Goal: Navigation & Orientation: Find specific page/section

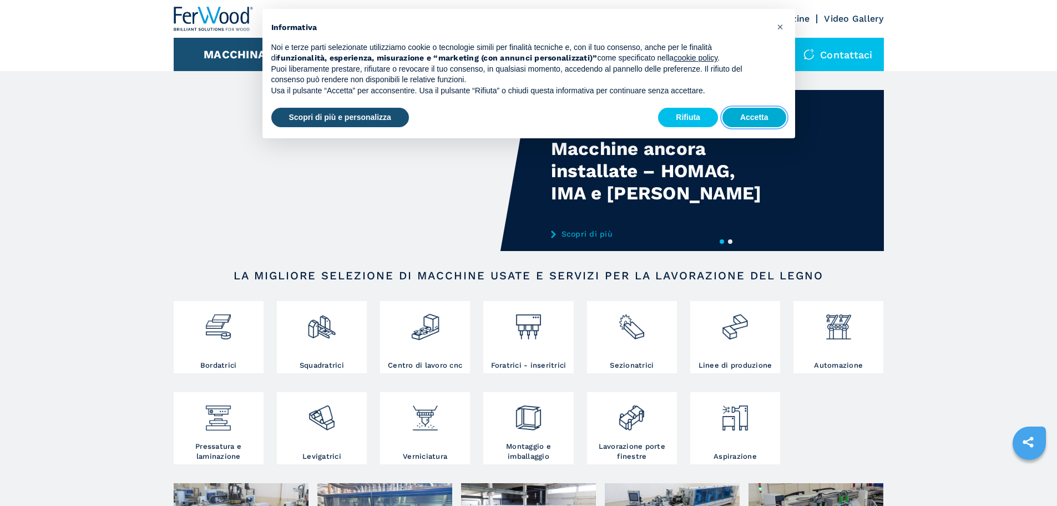
click at [742, 117] on button "Accetta" at bounding box center [755, 118] width 64 height 20
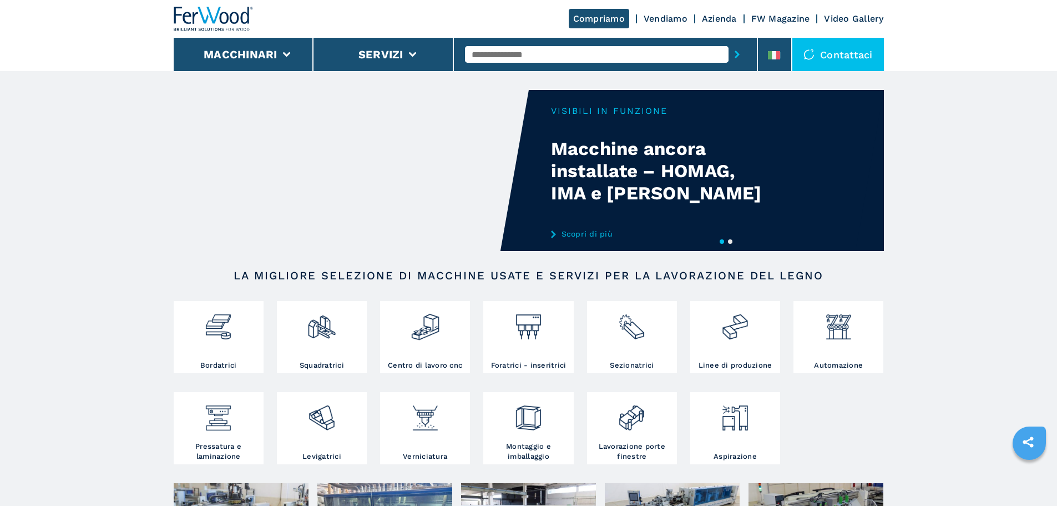
click at [716, 18] on link "Azienda" at bounding box center [719, 18] width 35 height 11
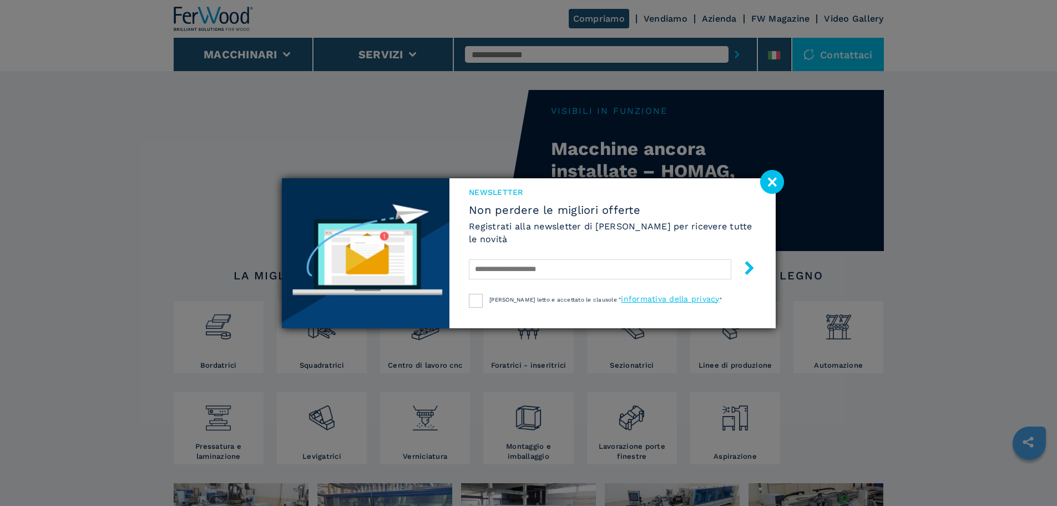
click at [776, 179] on image at bounding box center [772, 182] width 24 height 24
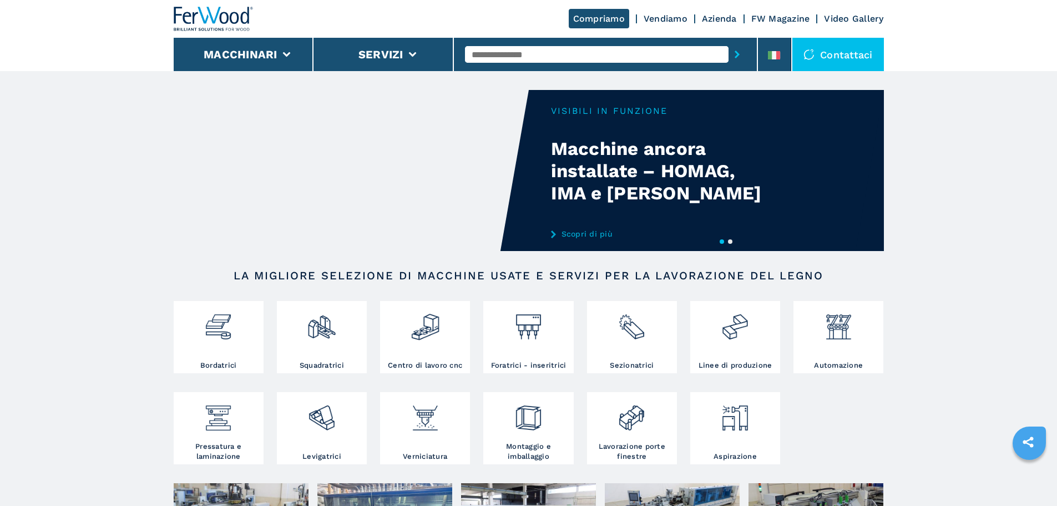
click at [714, 19] on link "Azienda" at bounding box center [719, 18] width 35 height 11
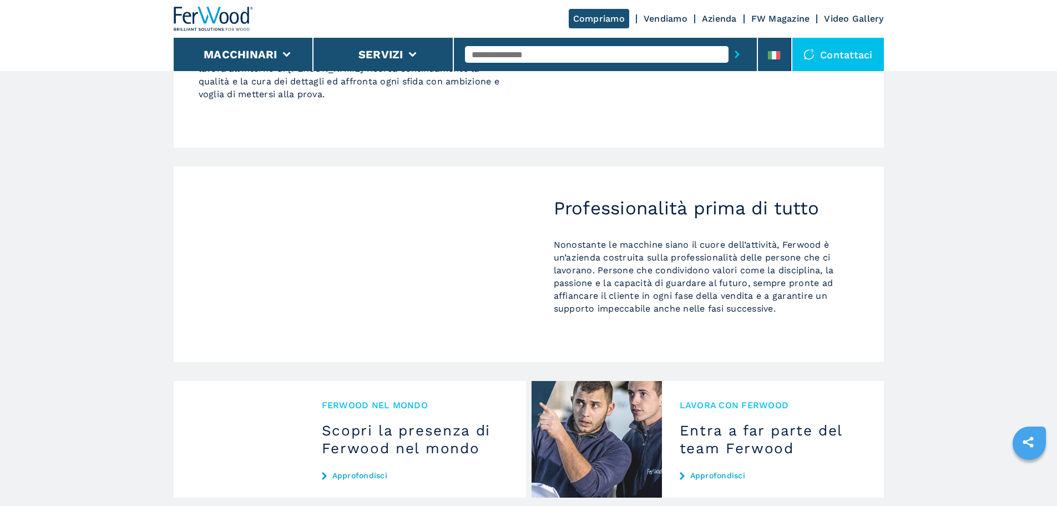
scroll to position [944, 0]
